Goal: Transaction & Acquisition: Book appointment/travel/reservation

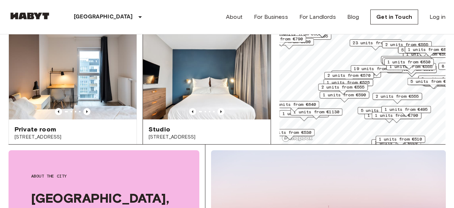
click at [212, 83] on img at bounding box center [207, 76] width 128 height 85
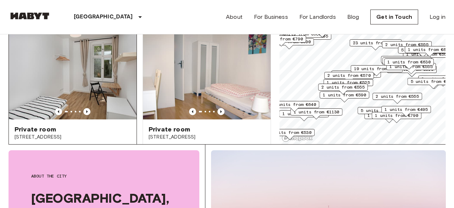
click at [49, 82] on img at bounding box center [73, 76] width 128 height 85
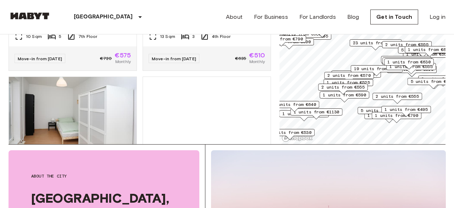
scroll to position [2275, 0]
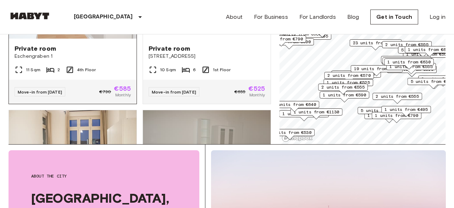
click at [48, 49] on div "Private room Eschengraben 1" at bounding box center [73, 52] width 128 height 27
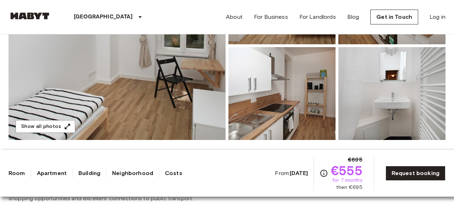
scroll to position [221, 0]
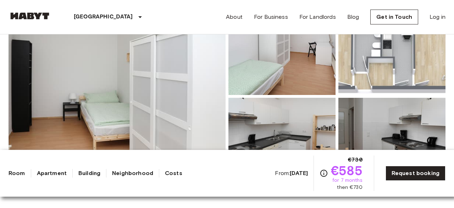
scroll to position [111, 0]
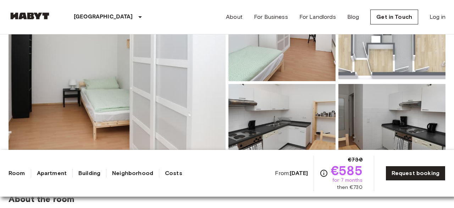
click at [413, 44] on img at bounding box center [391, 34] width 107 height 93
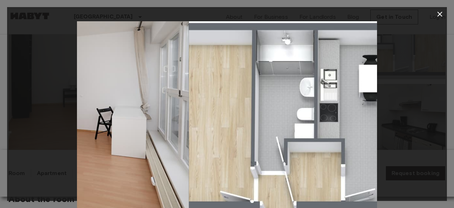
drag, startPoint x: 238, startPoint y: 129, endPoint x: 343, endPoint y: 144, distance: 106.8
click at [343, 144] on img at bounding box center [339, 121] width 300 height 200
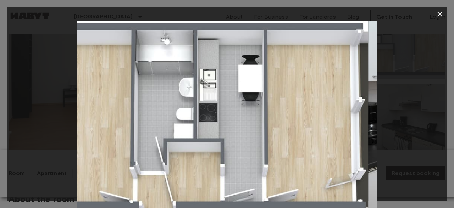
drag, startPoint x: 317, startPoint y: 140, endPoint x: 294, endPoint y: 144, distance: 23.1
click at [294, 144] on img at bounding box center [218, 121] width 300 height 200
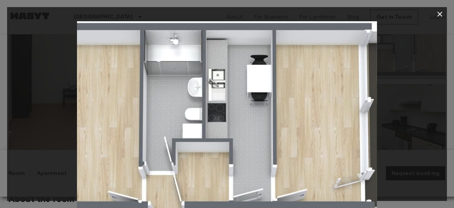
click at [440, 13] on icon "button" at bounding box center [439, 14] width 5 height 5
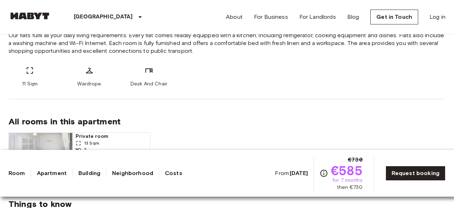
scroll to position [369, 0]
